Goal: Check status: Check status

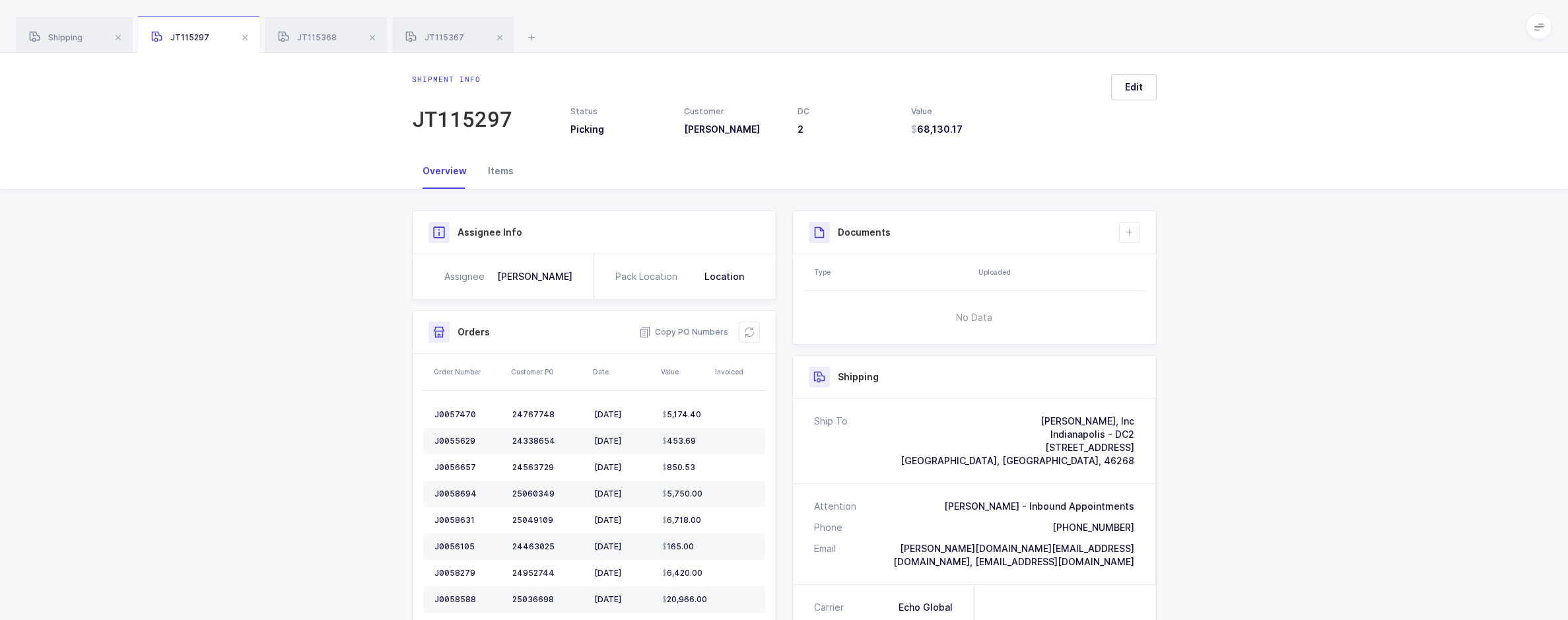
click at [499, 174] on div "Items" at bounding box center [501, 171] width 47 height 36
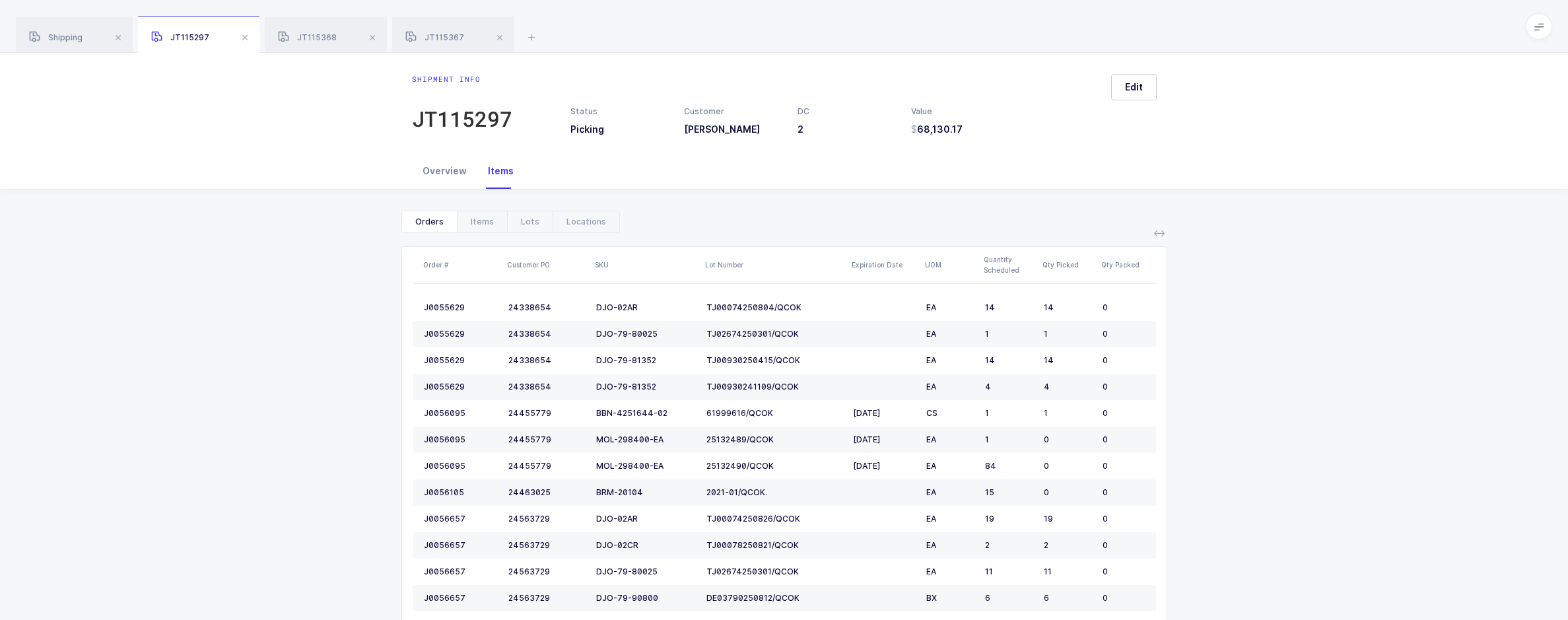
click at [450, 179] on div "Overview" at bounding box center [445, 171] width 65 height 36
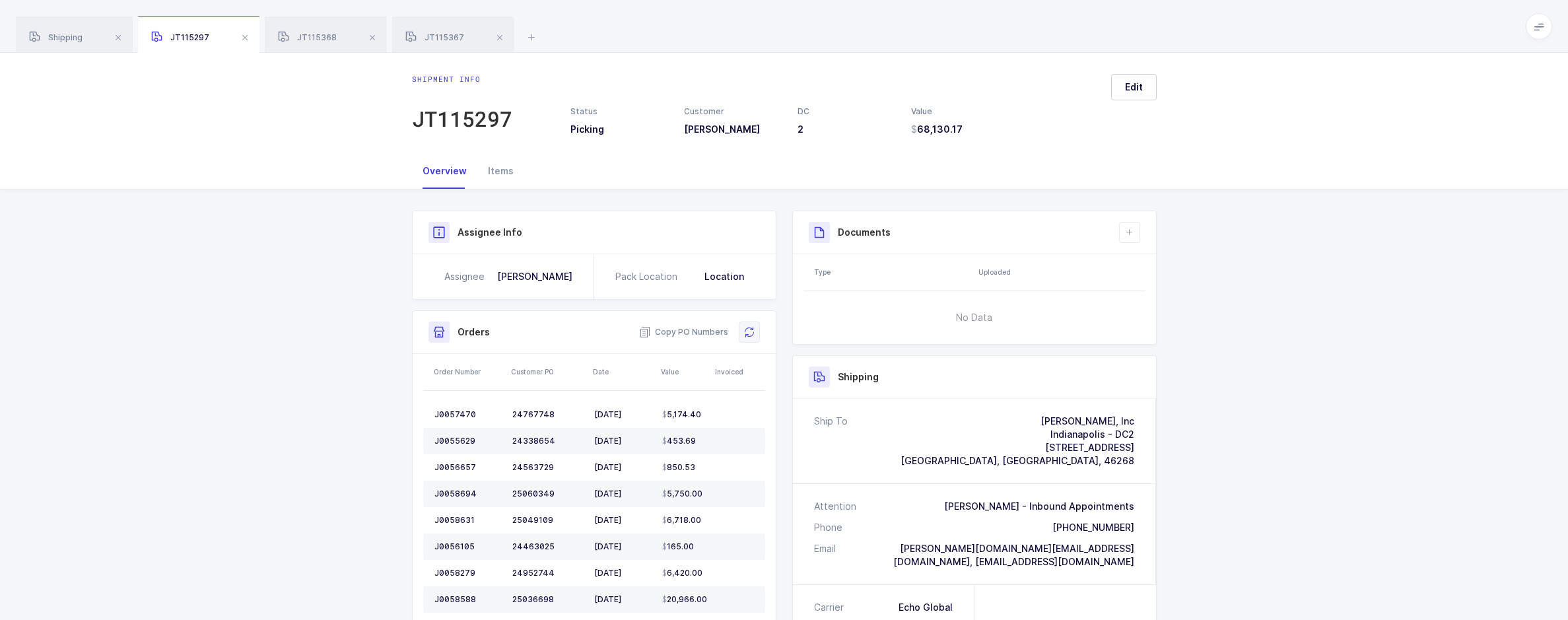
click at [746, 327] on icon at bounding box center [749, 332] width 11 height 11
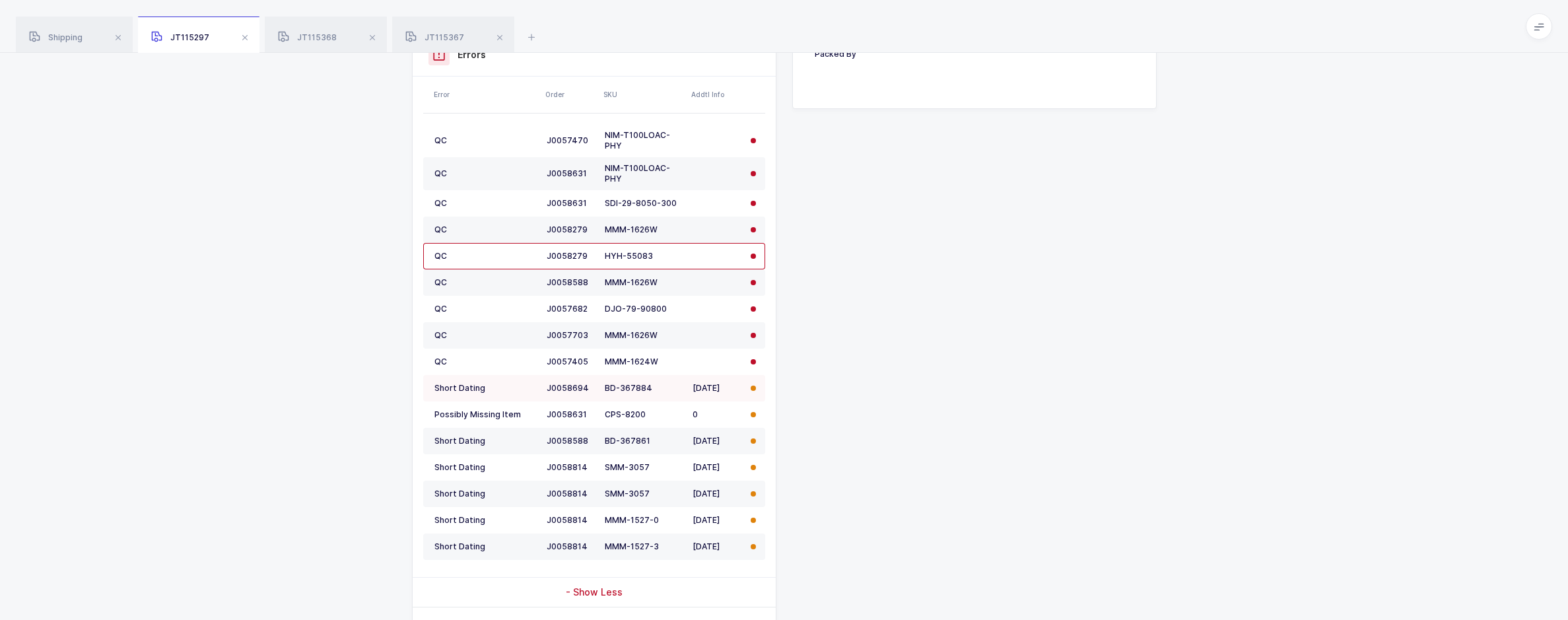
scroll to position [792, 0]
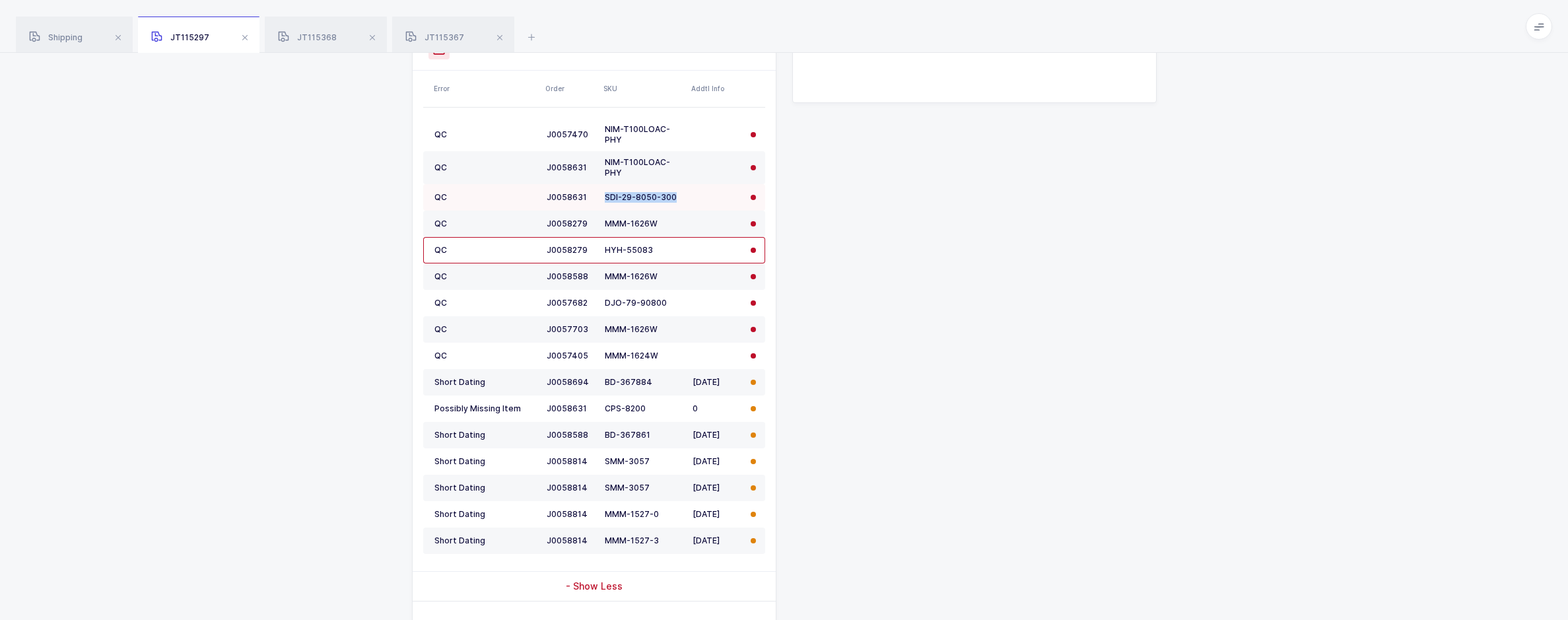
drag, startPoint x: 672, startPoint y: 197, endPoint x: 603, endPoint y: 198, distance: 69.0
click at [603, 198] on td "SDI-29-8050-300" at bounding box center [643, 197] width 88 height 26
copy div "SDI-29-8050-300"
drag, startPoint x: 672, startPoint y: 306, endPoint x: 603, endPoint y: 305, distance: 69.0
click at [603, 305] on td "DJO-79-90800" at bounding box center [643, 303] width 88 height 26
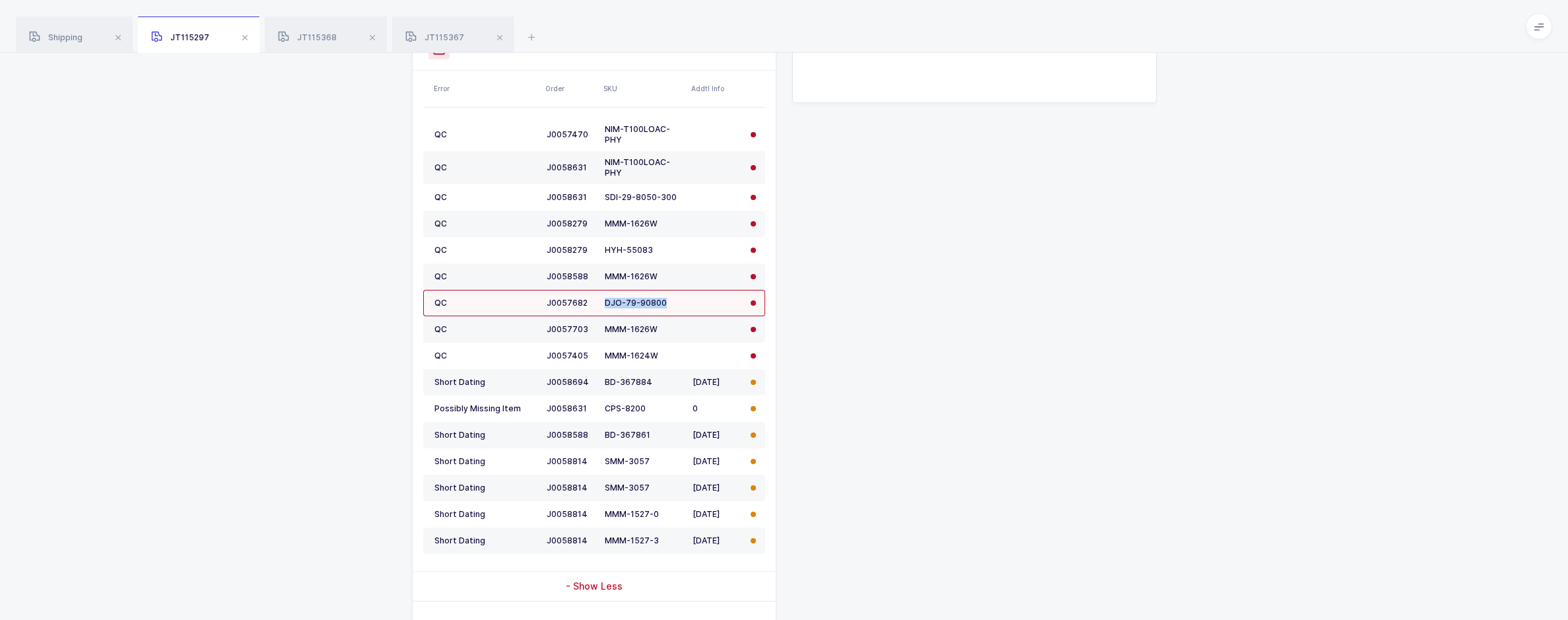
copy div "DJO-79-90800"
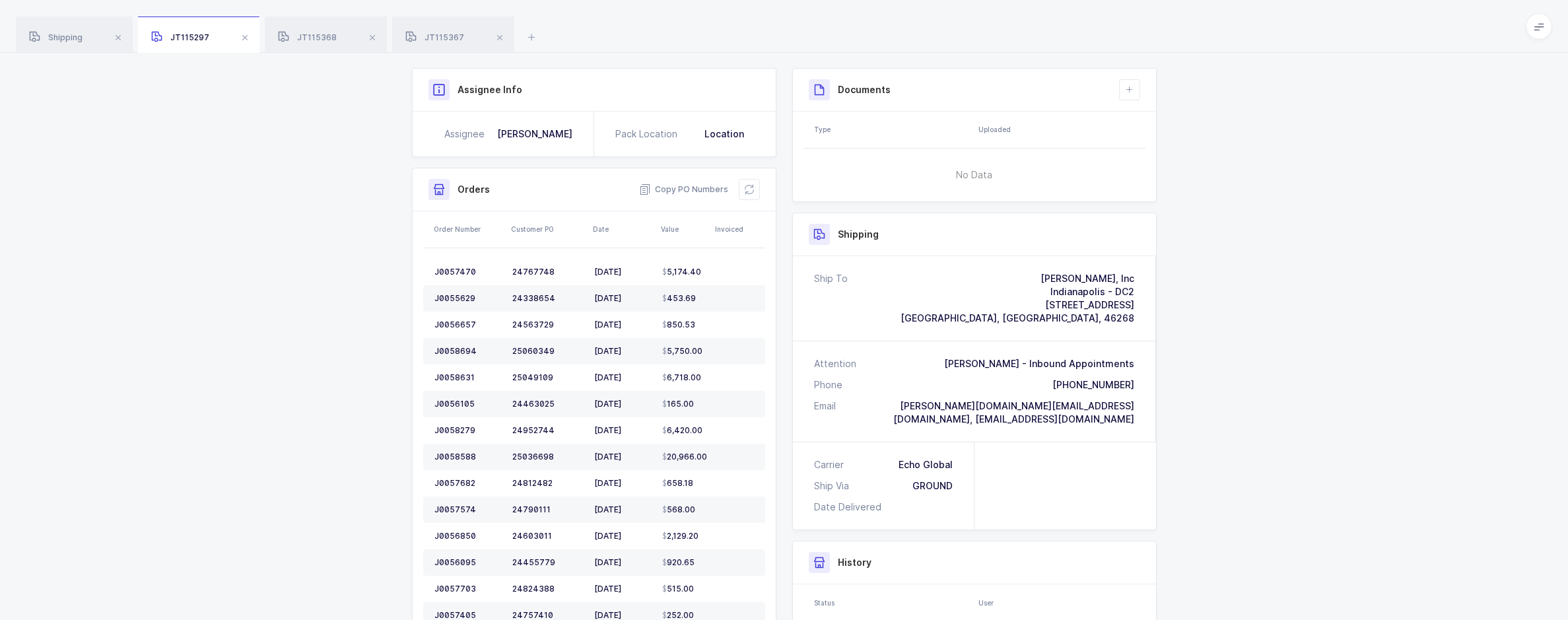
scroll to position [0, 0]
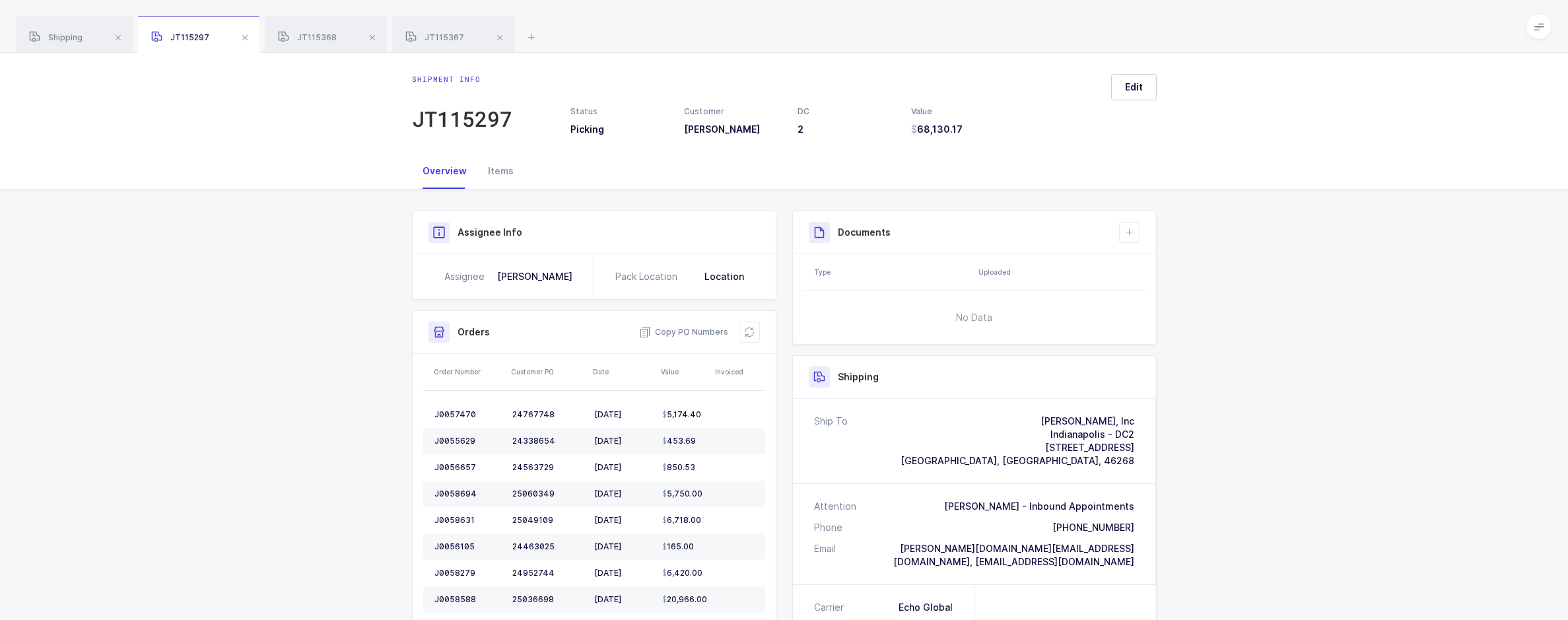
drag, startPoint x: 485, startPoint y: 166, endPoint x: 569, endPoint y: 159, distance: 84.3
click at [485, 166] on div "Items" at bounding box center [501, 171] width 47 height 36
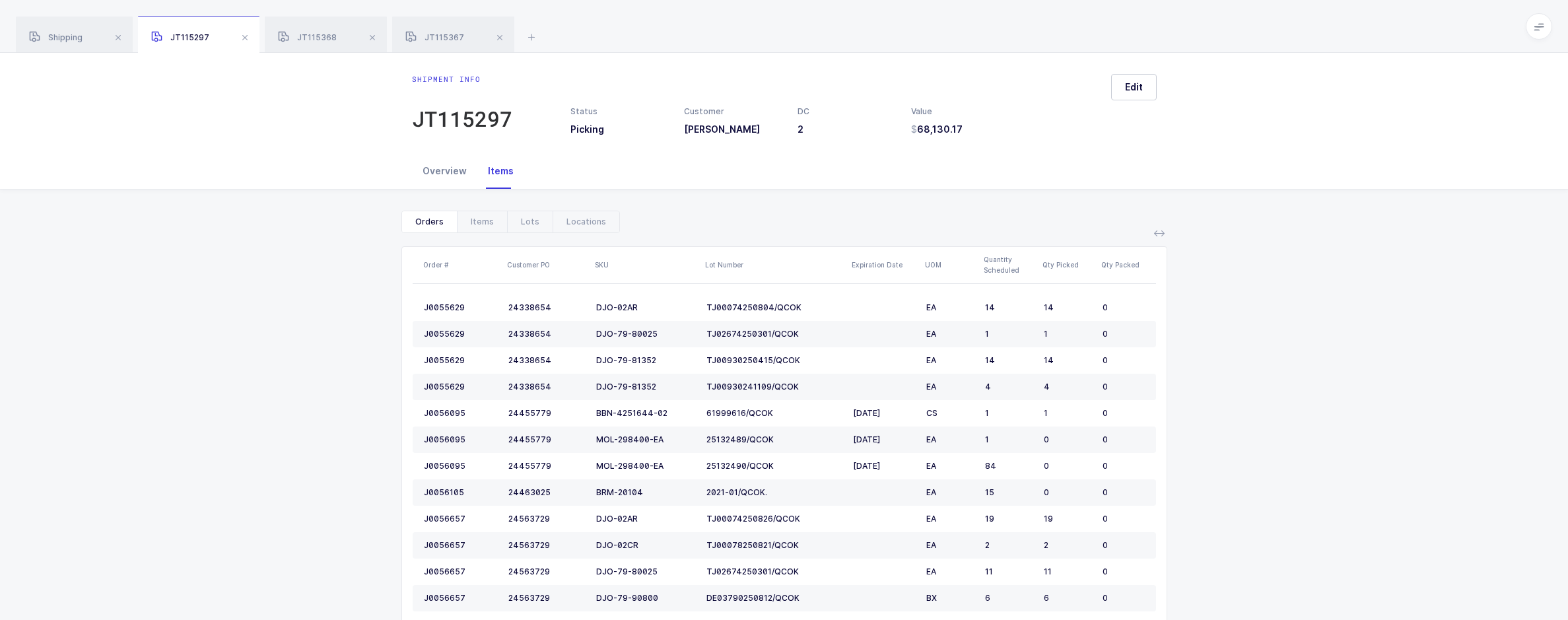
click at [439, 184] on div "Overview" at bounding box center [445, 171] width 65 height 36
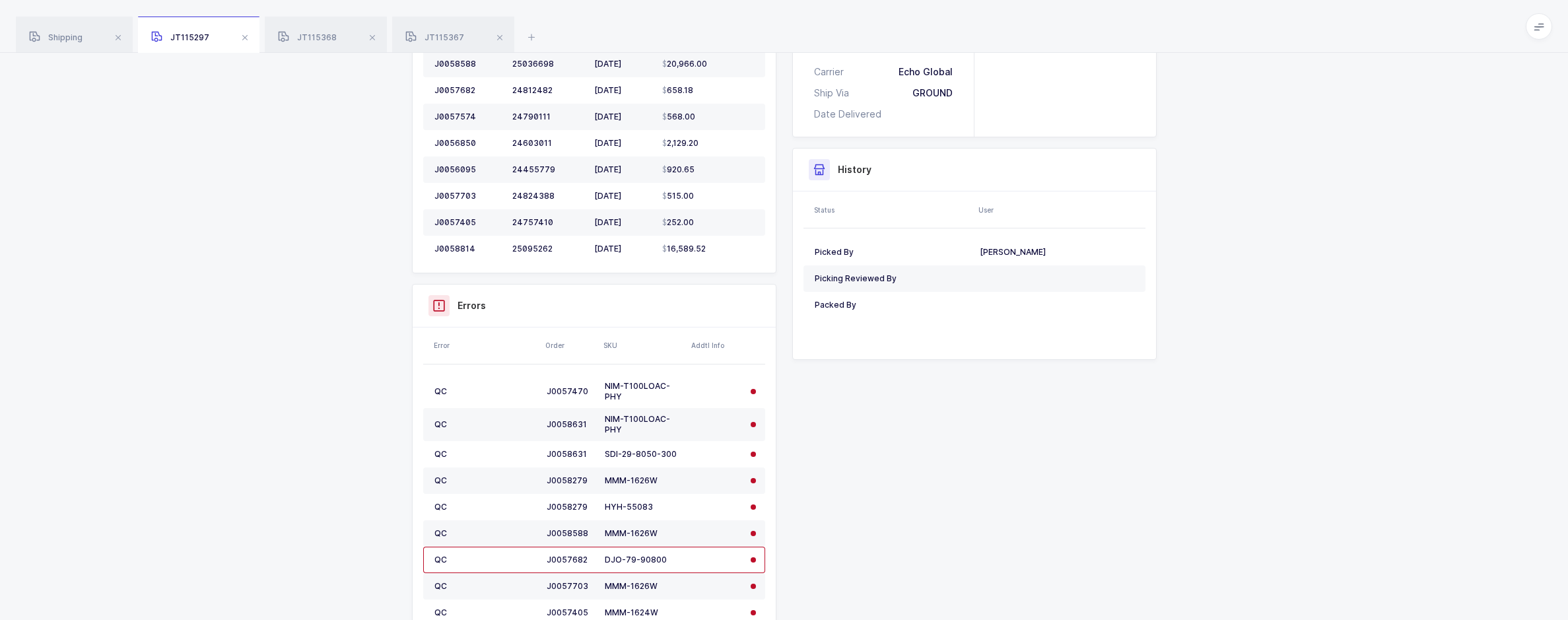
scroll to position [792, 0]
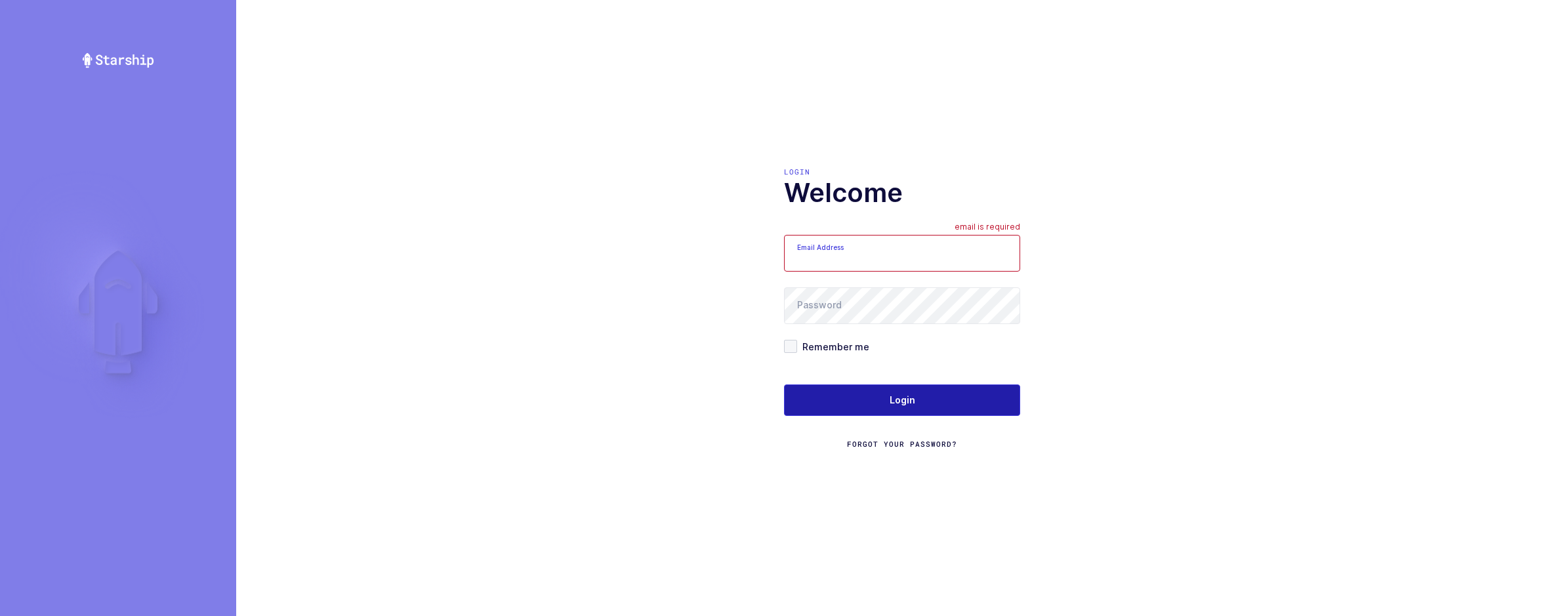
type input "[EMAIL_ADDRESS][DOMAIN_NAME]"
click at [888, 389] on button "Login" at bounding box center [902, 400] width 236 height 32
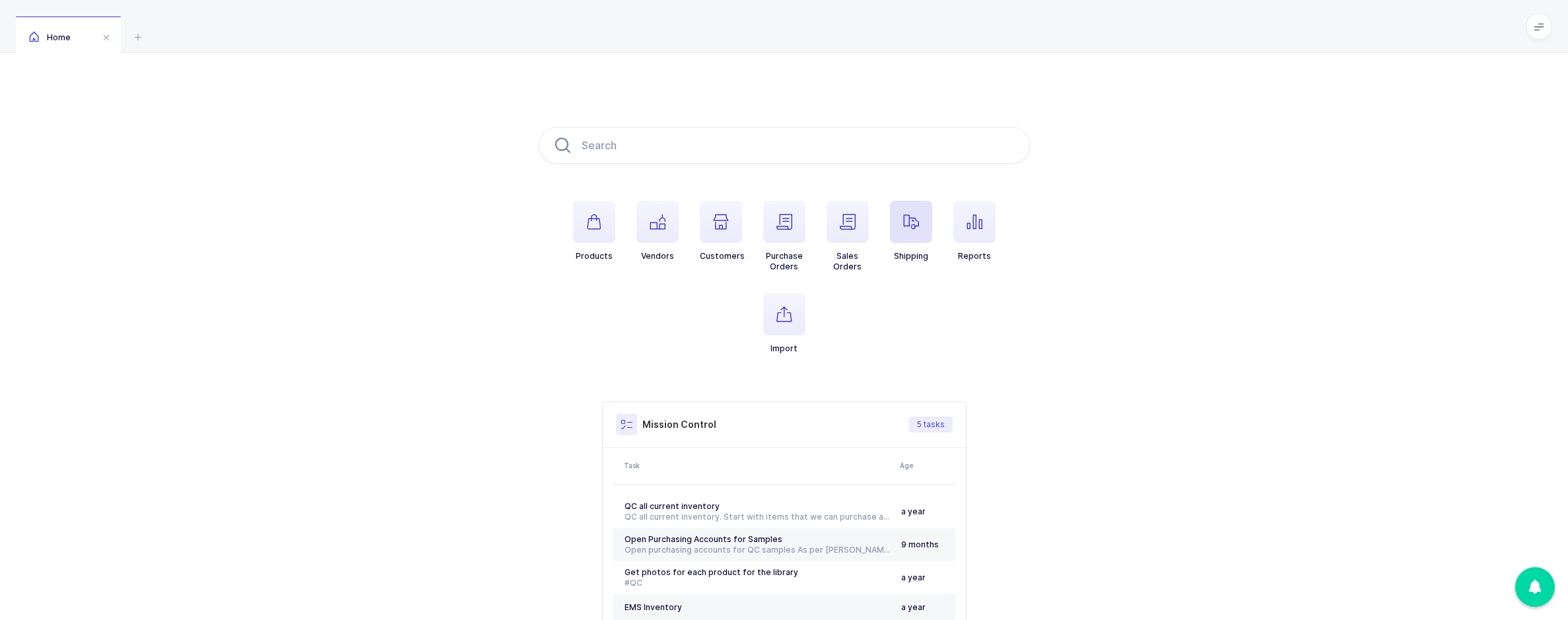
click at [913, 228] on icon "button" at bounding box center [911, 222] width 16 height 16
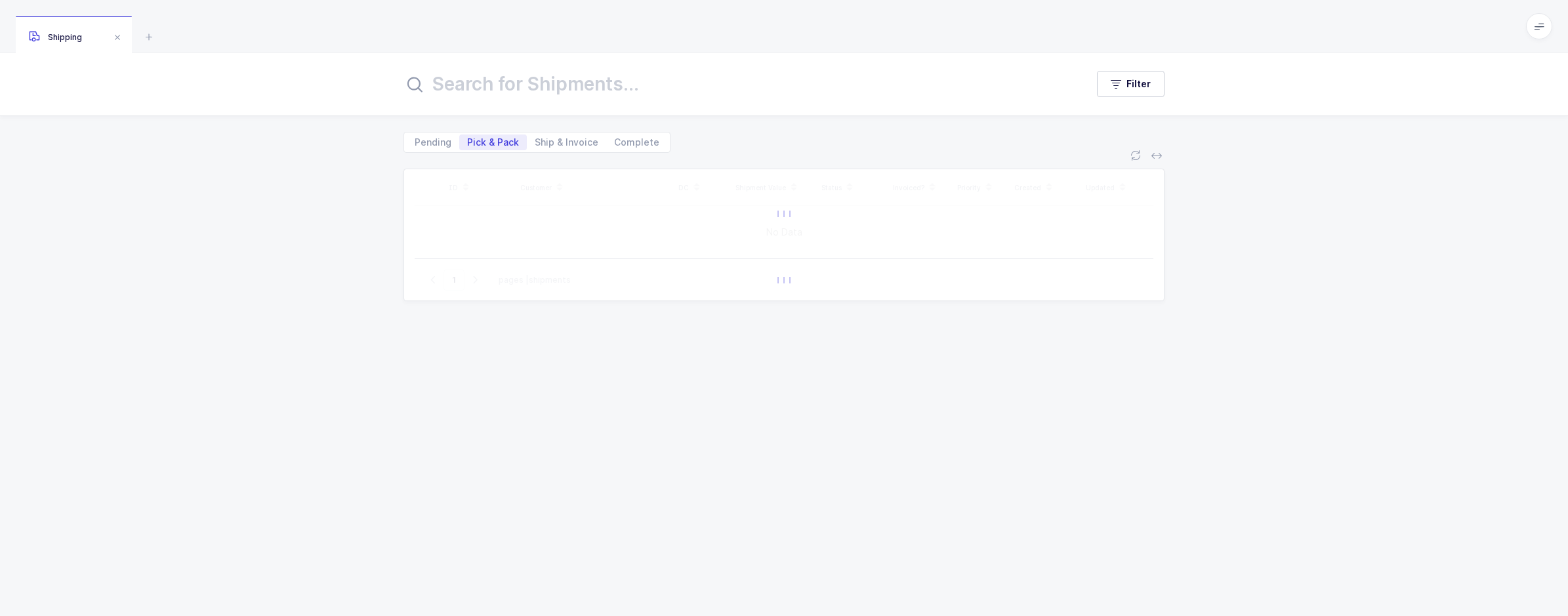
click at [528, 87] on input "text" at bounding box center [738, 84] width 668 height 32
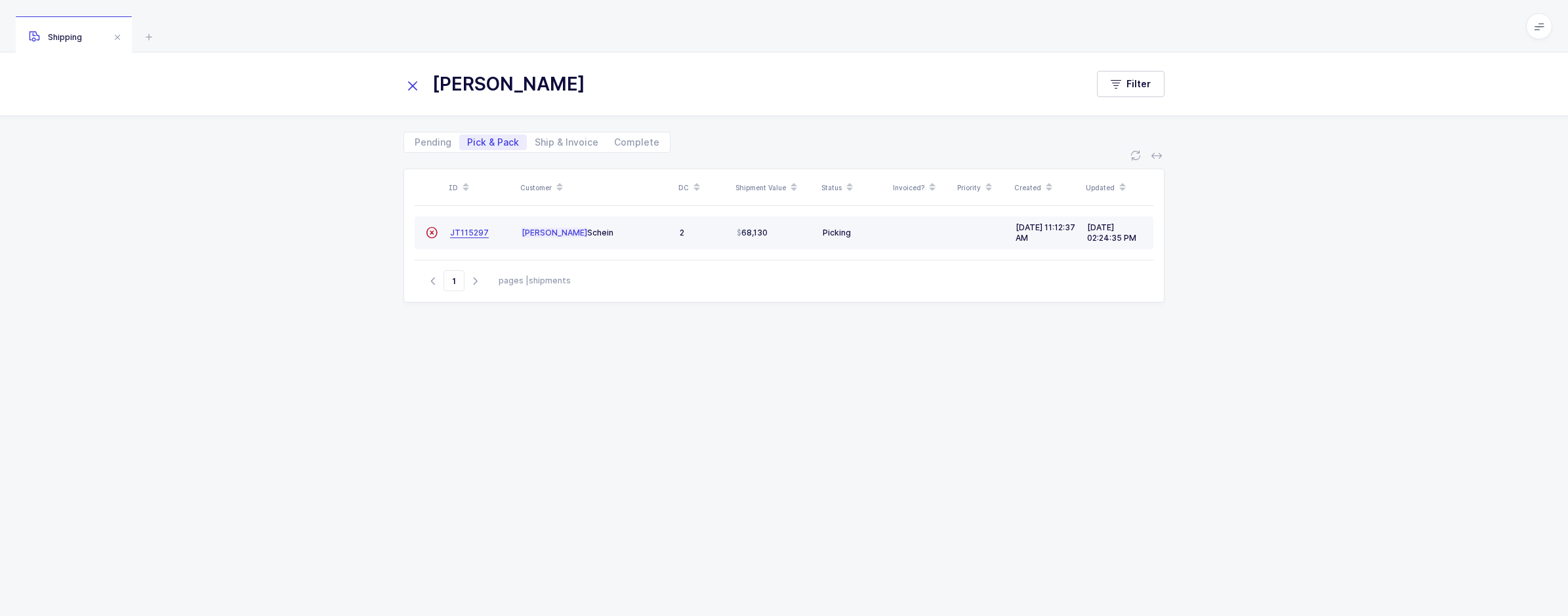
type input "[PERSON_NAME]"
click at [475, 236] on span "JT115297" at bounding box center [470, 233] width 39 height 10
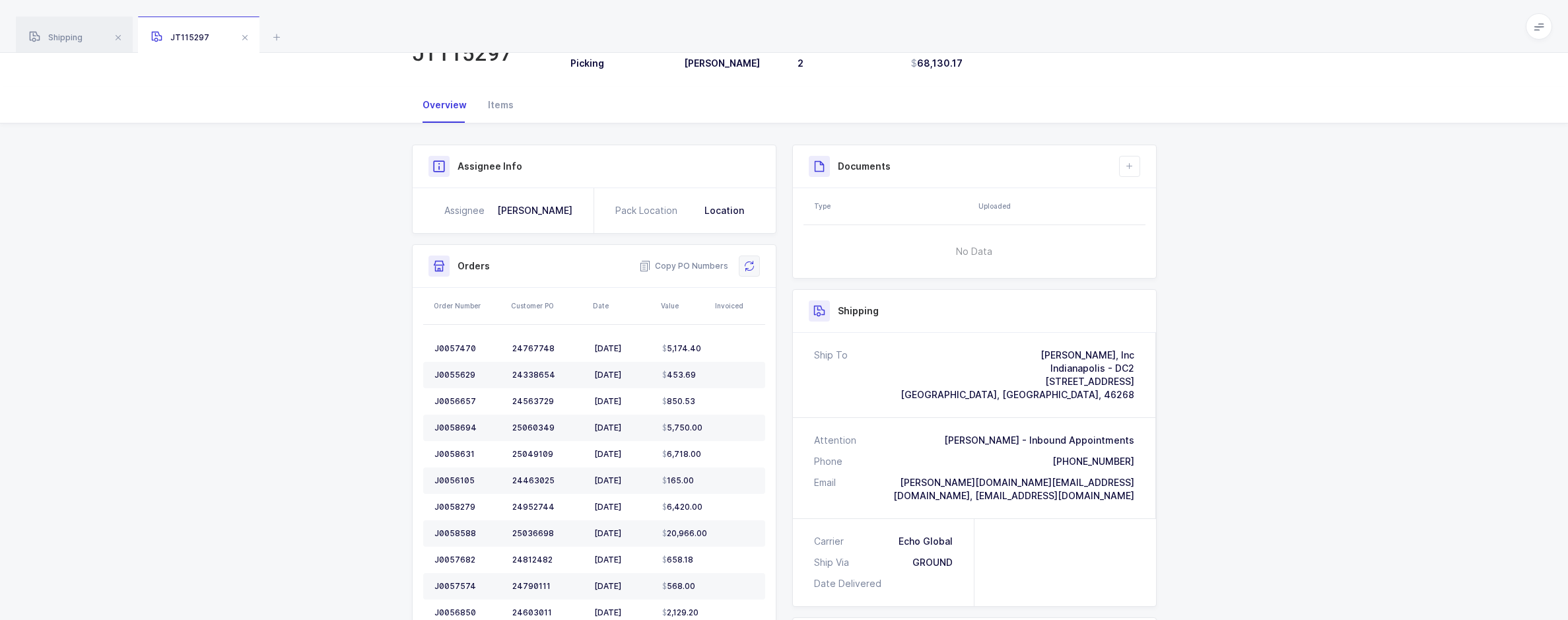
click at [744, 265] on icon at bounding box center [749, 266] width 11 height 11
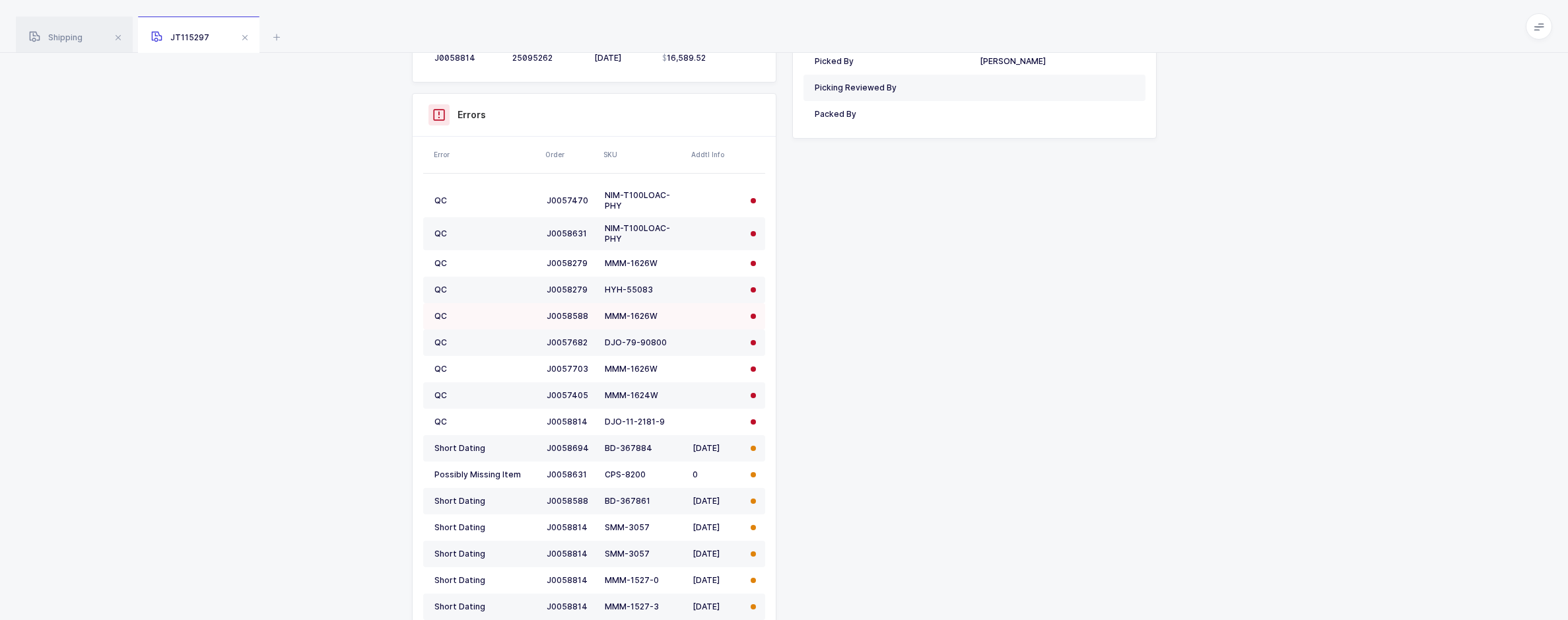
scroll to position [792, 0]
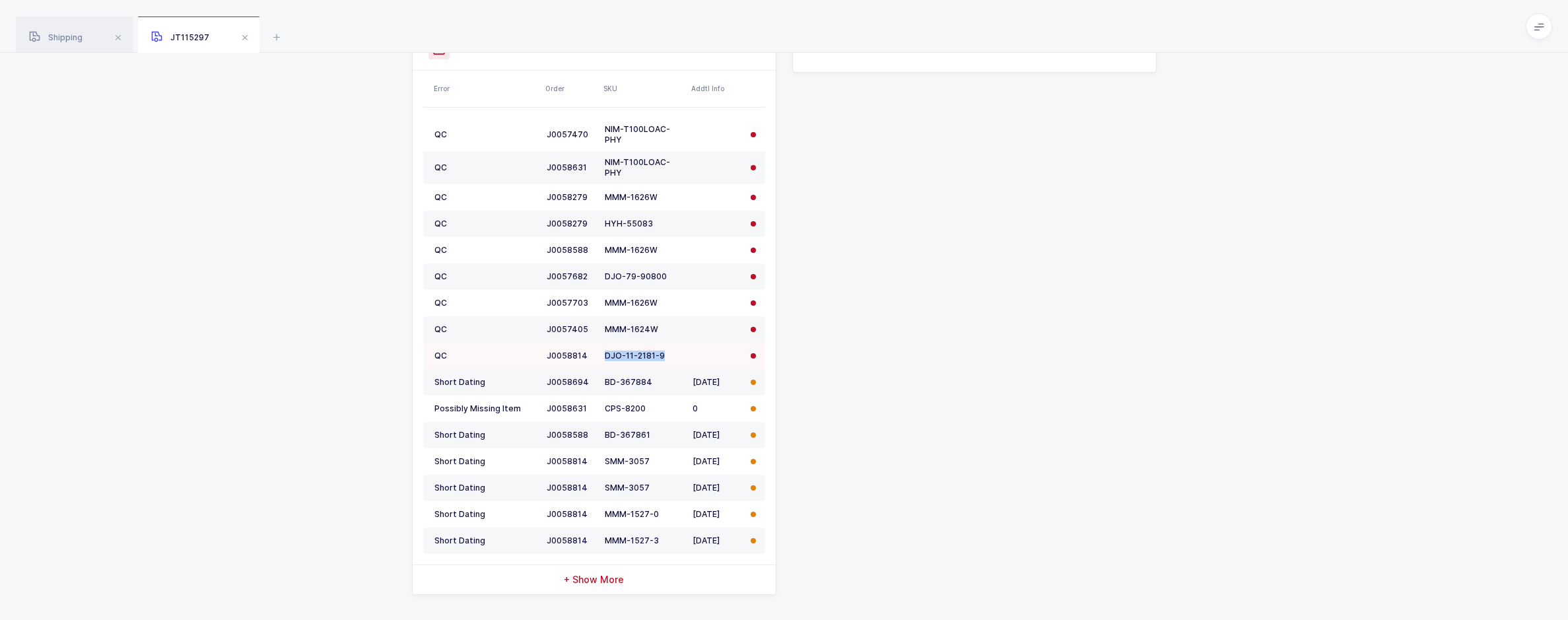
drag, startPoint x: 664, startPoint y: 353, endPoint x: 598, endPoint y: 356, distance: 66.1
click at [598, 356] on tr "QC J0058814 DJO-11-2181-9" at bounding box center [594, 355] width 342 height 26
copy tr "DJO-11-2181-9"
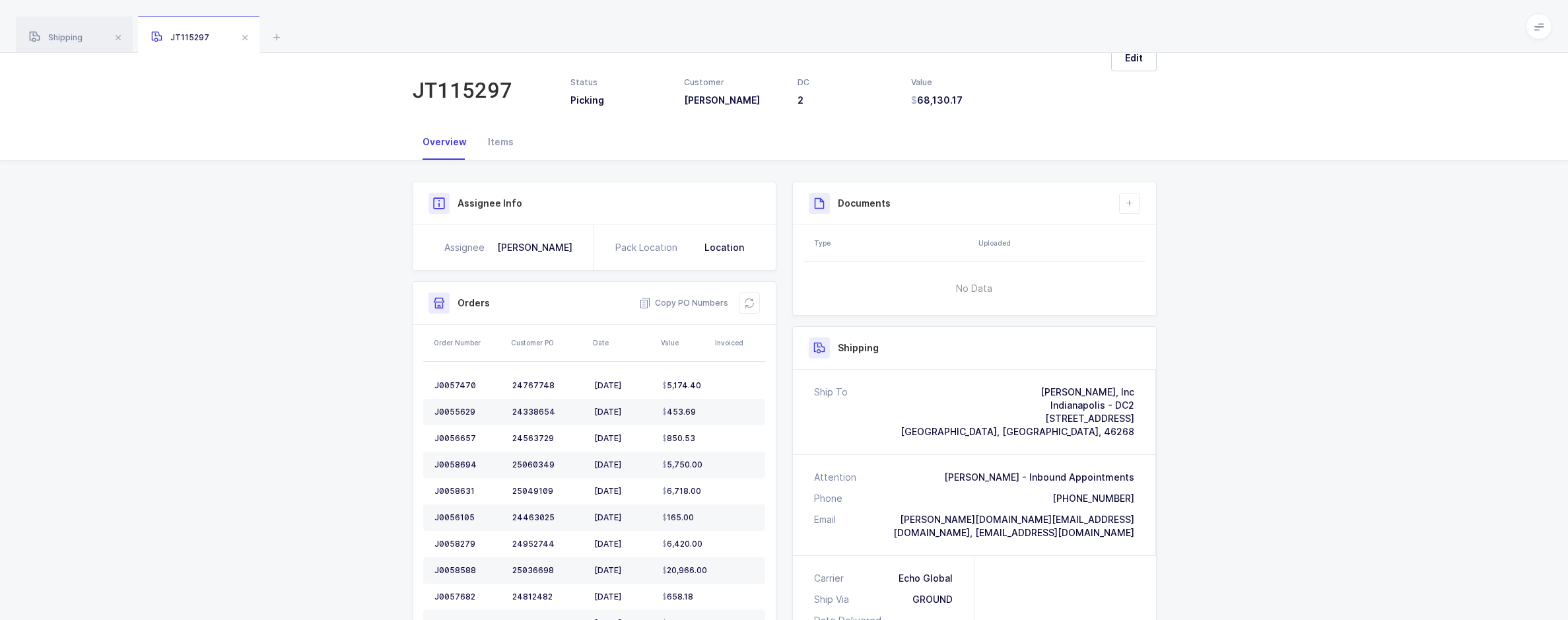
scroll to position [0, 0]
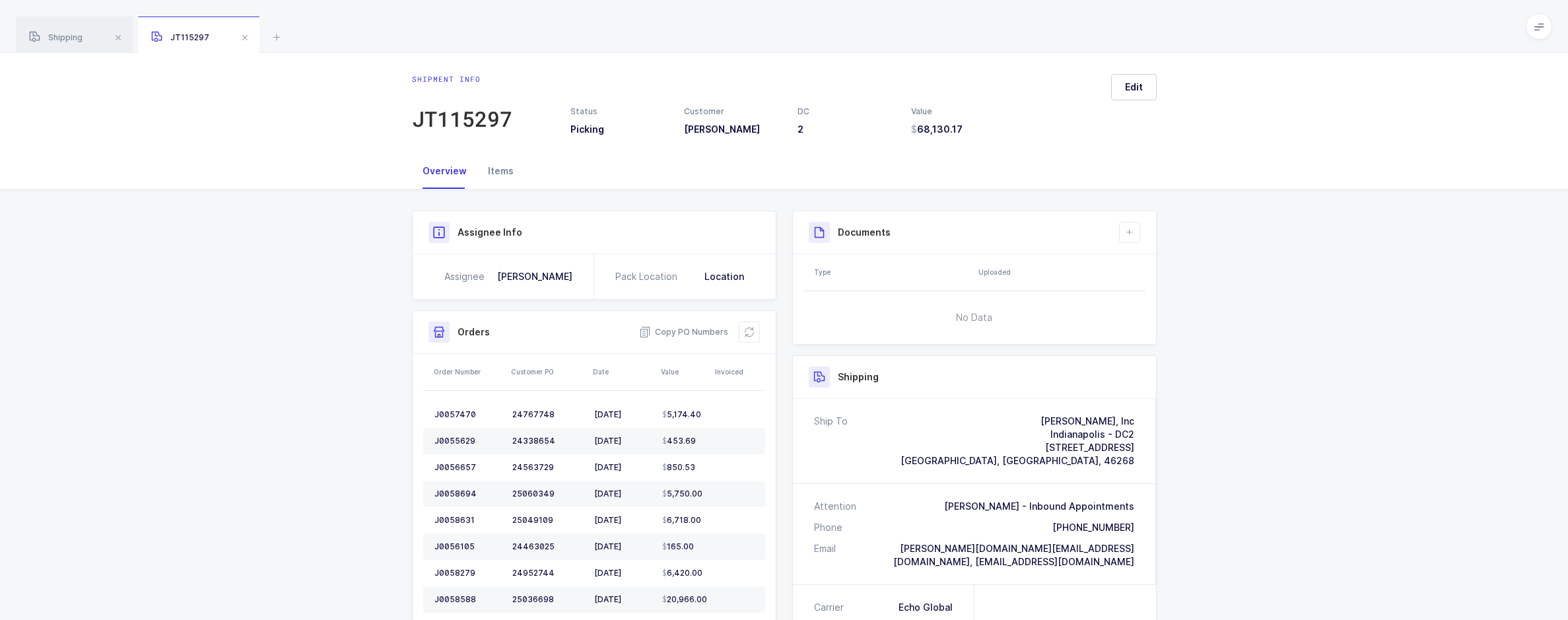
click at [512, 174] on div "Items" at bounding box center [501, 171] width 47 height 36
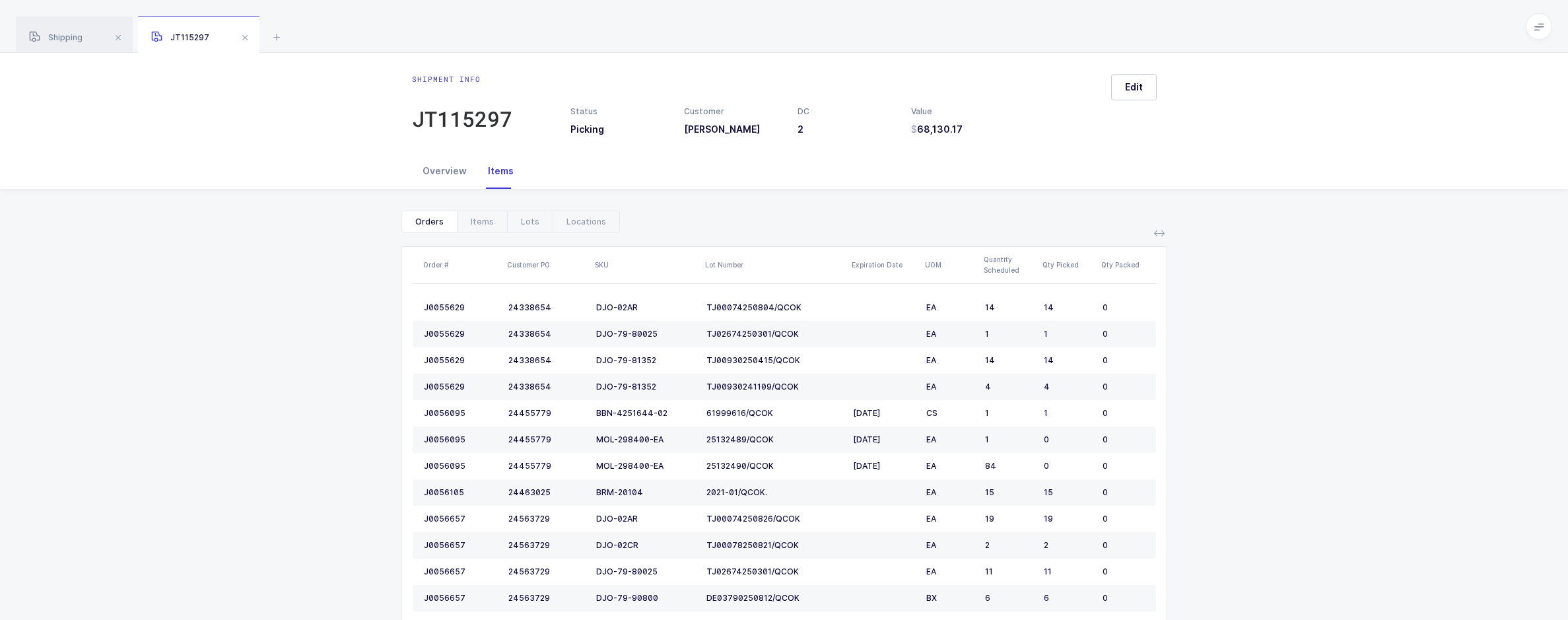
click at [451, 173] on div "Overview" at bounding box center [445, 171] width 65 height 36
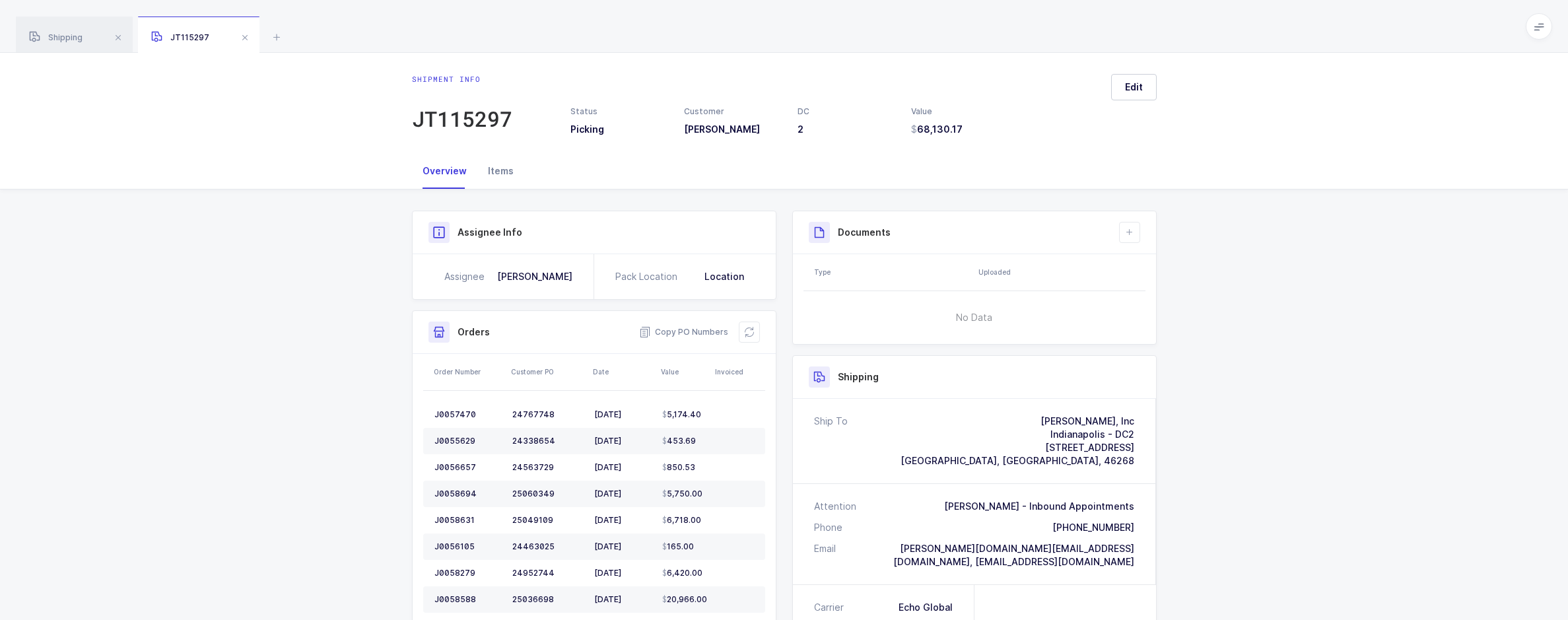
click at [507, 176] on div "Items" at bounding box center [501, 171] width 47 height 36
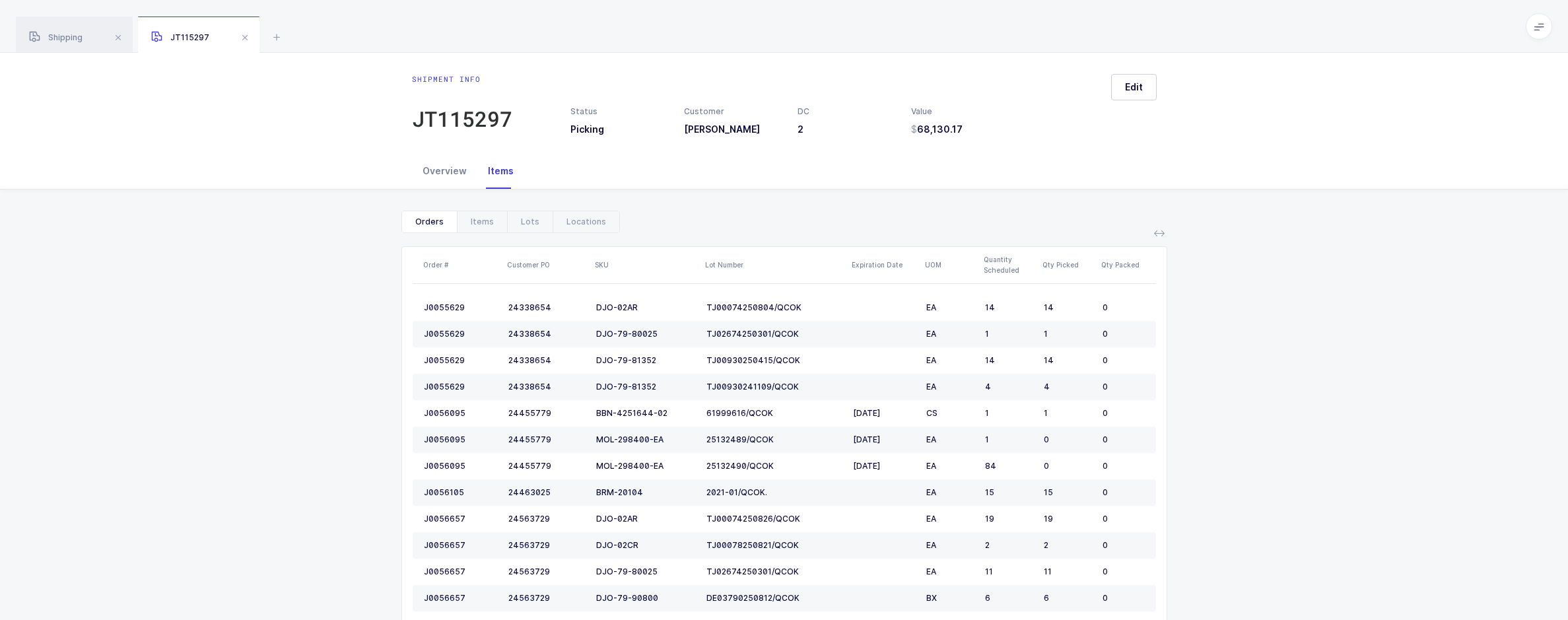
click at [451, 178] on div "Overview" at bounding box center [445, 171] width 65 height 36
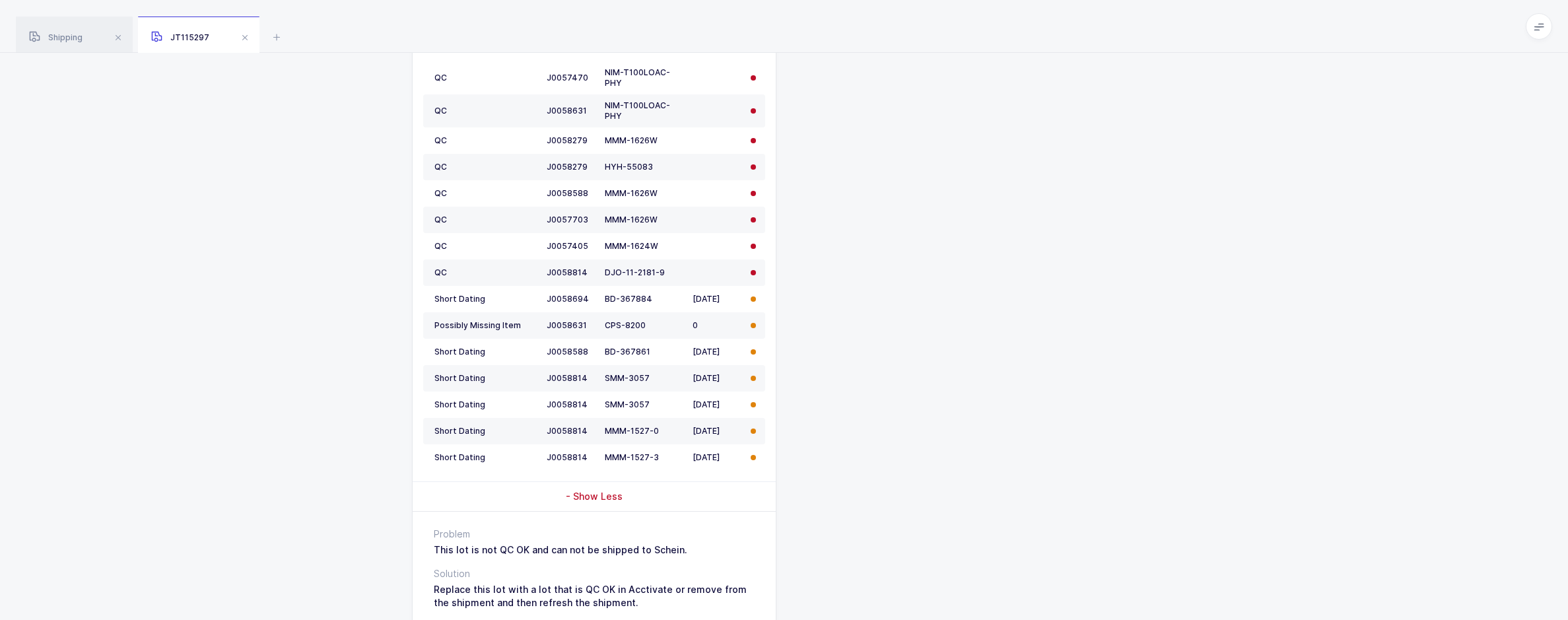
scroll to position [858, 0]
